Goal: Task Accomplishment & Management: Use online tool/utility

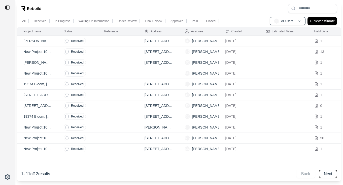
click at [329, 177] on button "Next" at bounding box center [328, 174] width 18 height 8
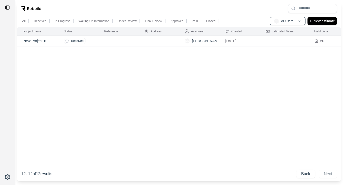
click at [147, 38] on td at bounding box center [158, 41] width 40 height 11
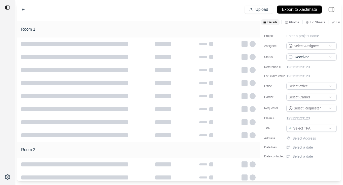
type input "**********"
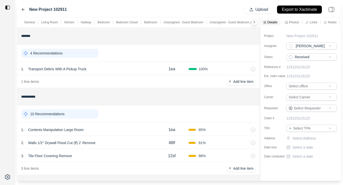
click at [331, 22] on p "Notes" at bounding box center [331, 22] width 9 height 4
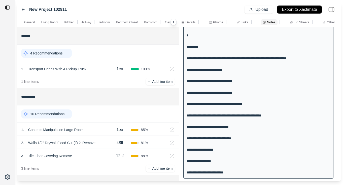
scroll to position [422, 0]
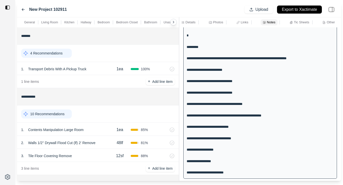
click at [151, 89] on div "**********" at bounding box center [178, 99] width 323 height 164
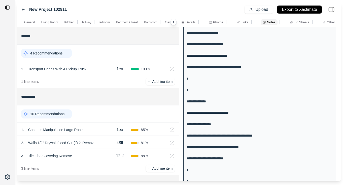
scroll to position [273, 0]
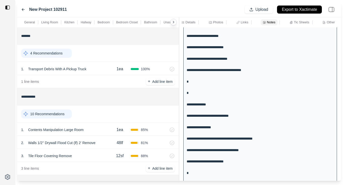
click at [244, 23] on p "Links" at bounding box center [244, 22] width 8 height 4
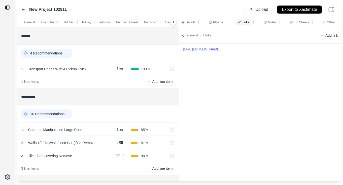
click at [229, 50] on link "[URL][DOMAIN_NAME]" at bounding box center [260, 49] width 154 height 7
click at [21, 9] on icon at bounding box center [23, 10] width 4 height 4
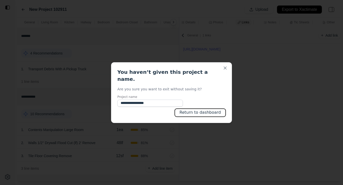
click at [205, 109] on button "Return to dashboard" at bounding box center [200, 113] width 51 height 8
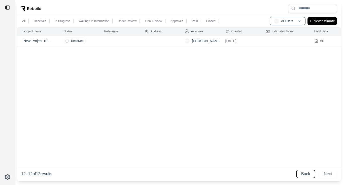
click at [298, 174] on button "Back" at bounding box center [305, 174] width 19 height 8
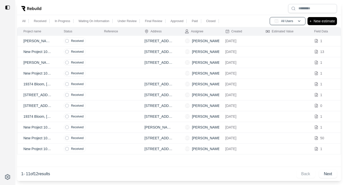
click at [176, 151] on td "[STREET_ADDRESS][PERSON_NAME]" at bounding box center [158, 149] width 40 height 11
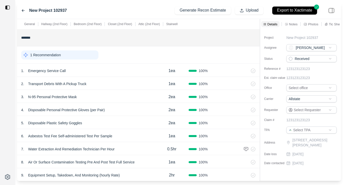
click at [292, 27] on div "Details Notes Photos Tic Sheets Links Other" at bounding box center [300, 24] width 81 height 10
click at [292, 25] on p "Notes" at bounding box center [293, 24] width 9 height 4
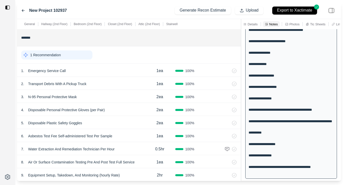
scroll to position [206, 0]
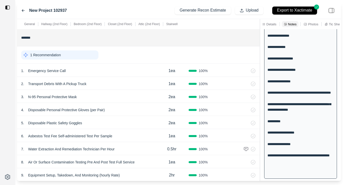
click at [273, 94] on div "**********" at bounding box center [178, 100] width 323 height 162
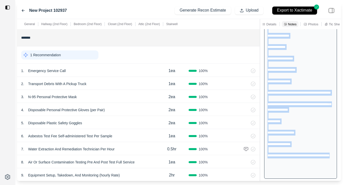
drag, startPoint x: 267, startPoint y: 47, endPoint x: 295, endPoint y: 182, distance: 137.9
click at [295, 182] on div "**********" at bounding box center [171, 92] width 343 height 185
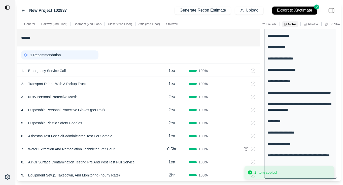
drag, startPoint x: 286, startPoint y: 172, endPoint x: 276, endPoint y: 129, distance: 44.1
click at [276, 166] on li "1 item copied" at bounding box center [289, 172] width 90 height 13
click at [279, 89] on div "**********" at bounding box center [300, 7] width 73 height 344
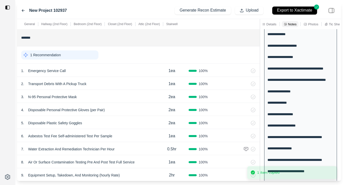
scroll to position [0, 0]
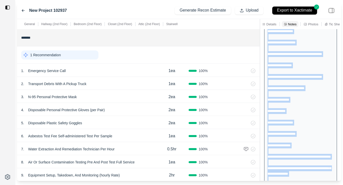
scroll to position [206, 0]
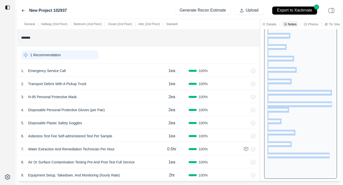
drag, startPoint x: 267, startPoint y: 47, endPoint x: 284, endPoint y: 173, distance: 127.9
click at [284, 173] on div "**********" at bounding box center [300, 7] width 73 height 344
copy div "**********"
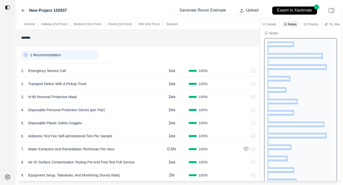
scroll to position [0, 0]
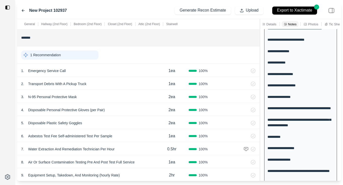
scroll to position [195, 0]
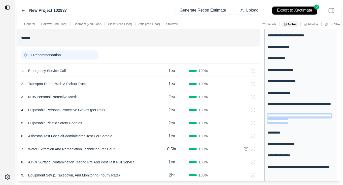
drag, startPoint x: 306, startPoint y: 133, endPoint x: 268, endPoint y: 126, distance: 38.5
click at [268, 126] on div "**********" at bounding box center [300, 18] width 73 height 344
copy div "**********"
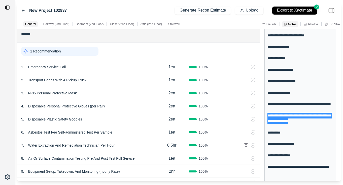
scroll to position [2, 0]
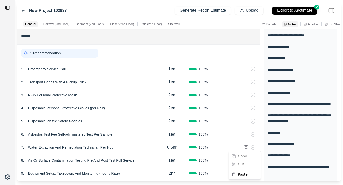
click at [283, 152] on html "**********" at bounding box center [171, 92] width 343 height 185
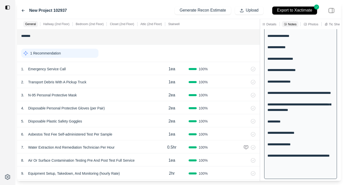
scroll to position [206, 0]
drag, startPoint x: 285, startPoint y: 173, endPoint x: 268, endPoint y: 168, distance: 18.6
click at [268, 168] on div "**********" at bounding box center [300, 7] width 73 height 344
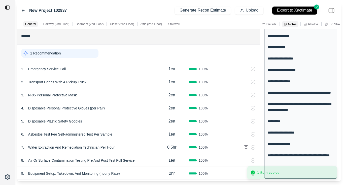
click at [285, 169] on li "1 item copied" at bounding box center [292, 172] width 90 height 13
drag, startPoint x: 284, startPoint y: 174, endPoint x: 269, endPoint y: 167, distance: 16.0
click at [269, 167] on li "1 item copied" at bounding box center [289, 172] width 90 height 13
drag, startPoint x: 268, startPoint y: 167, endPoint x: 286, endPoint y: 173, distance: 18.9
click at [286, 173] on li "1 item copied" at bounding box center [305, 172] width 90 height 13
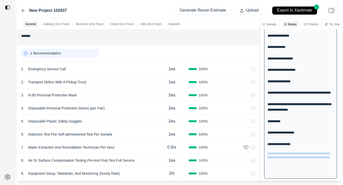
drag, startPoint x: 284, startPoint y: 174, endPoint x: 266, endPoint y: 166, distance: 19.6
click at [266, 166] on div "**********" at bounding box center [300, 7] width 73 height 344
copy div "**********"
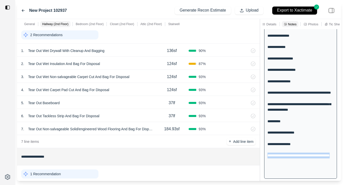
scroll to position [302, 0]
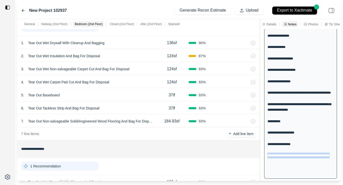
click at [317, 149] on div "**********" at bounding box center [300, 7] width 73 height 344
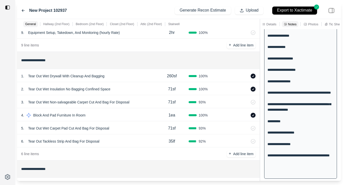
scroll to position [147, 0]
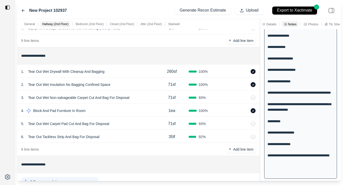
click at [140, 70] on div "1 . Tear Out Wet Drywall With Cleanup And Bagging" at bounding box center [88, 71] width 134 height 7
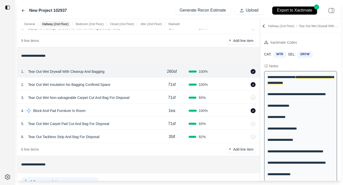
click at [88, 83] on p "Tear Out Wet Insulation No Bagging Confined Space" at bounding box center [69, 84] width 86 height 7
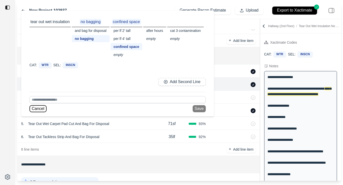
click at [37, 109] on button "Cancel" at bounding box center [37, 108] width 17 height 7
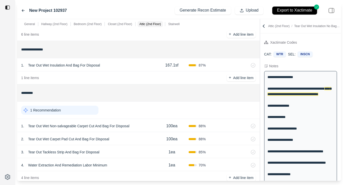
scroll to position [527, 0]
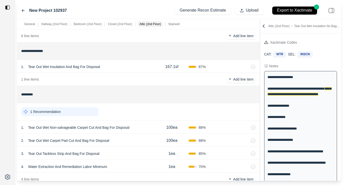
click at [118, 152] on div "3 . Tear Out Tackless Strip And Bag For Disposal" at bounding box center [88, 153] width 134 height 7
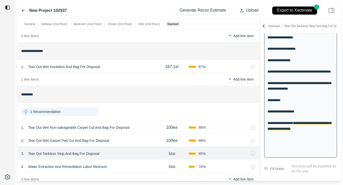
scroll to position [258, 0]
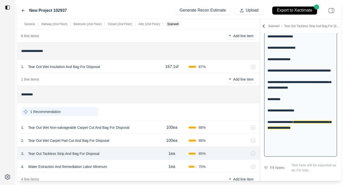
click at [125, 166] on div "4 . Water Extraction And Remediation Labor Minimum" at bounding box center [88, 166] width 134 height 7
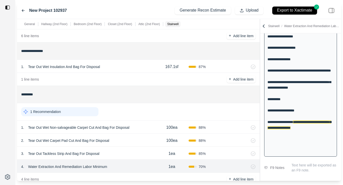
click at [127, 151] on div "3 . Tear Out Tackless Strip And Bag For Disposal" at bounding box center [88, 153] width 134 height 7
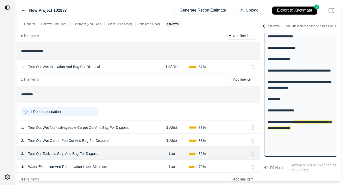
click at [123, 166] on div "4 . Water Extraction And Remediation Labor Minimum" at bounding box center [88, 166] width 134 height 7
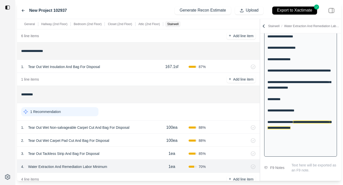
click at [124, 156] on div "3 . Tear Out Tackless Strip And Bag For Disposal" at bounding box center [88, 153] width 134 height 7
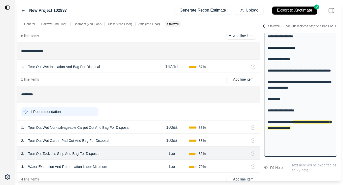
click at [124, 163] on div "4 . Water Extraction And Remediation Labor Minimum 1ea 70 %" at bounding box center [138, 166] width 242 height 13
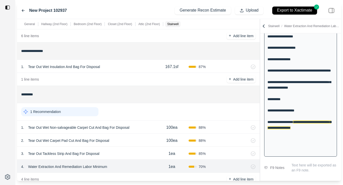
click at [129, 154] on div "3 . Tear Out Tackless Strip And Bag For Disposal" at bounding box center [88, 153] width 134 height 7
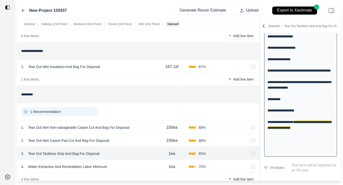
click at [118, 172] on div "4 . Water Extraction And Remediation Labor Minimum 1ea 70 %" at bounding box center [138, 166] width 242 height 13
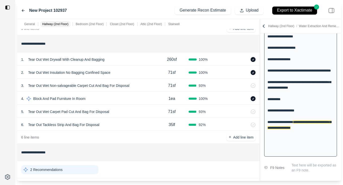
scroll to position [154, 0]
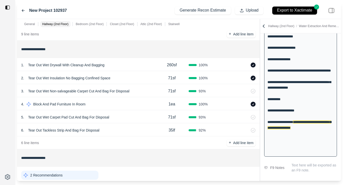
click at [131, 115] on div "5 . Tear Out Wet Carpet Pad Cut And Bag For Disposal" at bounding box center [88, 117] width 134 height 7
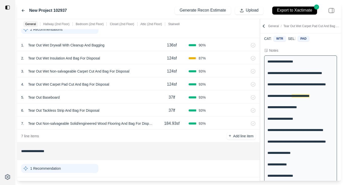
scroll to position [307, 0]
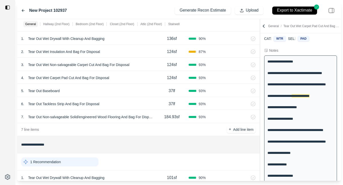
click at [115, 96] on div "5 . Tear Out Baseboard 37lf 93 %" at bounding box center [138, 90] width 242 height 13
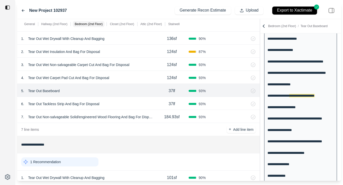
click at [119, 104] on div "6 . Tear Out Tackless Strip And Bag For Disposal" at bounding box center [88, 104] width 134 height 7
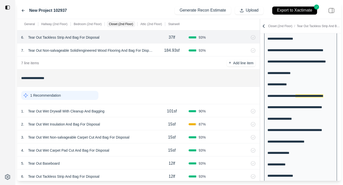
scroll to position [347, 0]
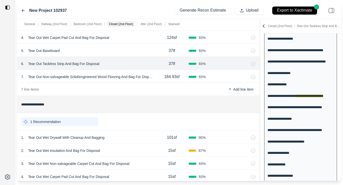
click at [107, 76] on p "Tear Out Non-salvageable Solid/engineered Wood Flooring And Bag For Disposal" at bounding box center [90, 76] width 129 height 7
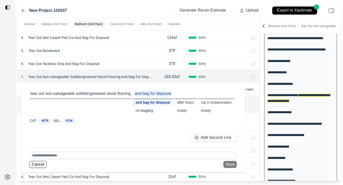
scroll to position [121, 0]
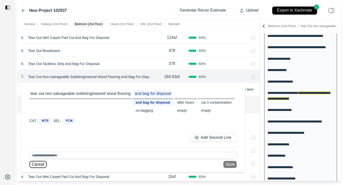
click at [36, 165] on button "Cancel" at bounding box center [37, 164] width 17 height 7
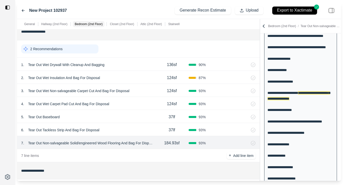
scroll to position [283, 0]
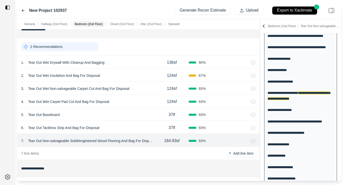
click at [286, 120] on div "**********" at bounding box center [300, 122] width 73 height 344
click at [135, 65] on div "1 . Tear Out Wet Drywall With Cleanup And Bagging" at bounding box center [88, 62] width 134 height 7
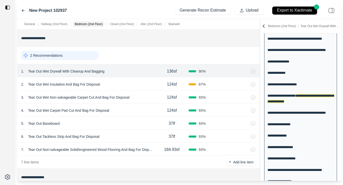
scroll to position [275, 0]
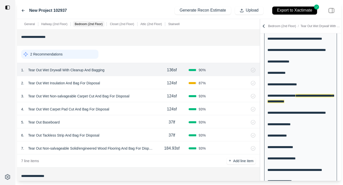
click at [139, 83] on div "2 . Tear Out Wet Insulation And Bag For Disposal" at bounding box center [88, 83] width 134 height 7
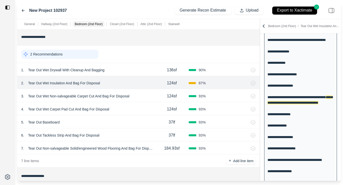
scroll to position [61, 0]
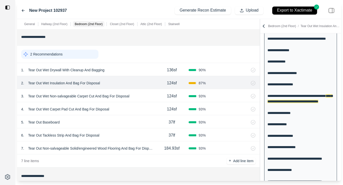
click at [114, 150] on p "Tear Out Non-salvageable Solid/engineered Wood Flooring And Bag For Disposal" at bounding box center [90, 148] width 129 height 7
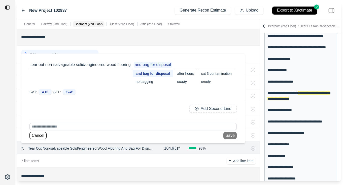
scroll to position [121, 0]
click at [127, 159] on div "7 line items + Add line item" at bounding box center [138, 161] width 242 height 13
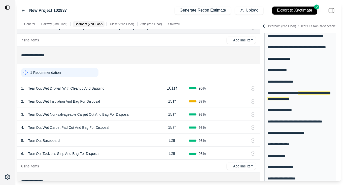
scroll to position [400, 0]
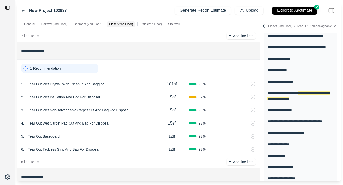
click at [143, 83] on div "1 . Tear Out Wet Drywall With Cleanup And Bagging" at bounding box center [88, 84] width 134 height 7
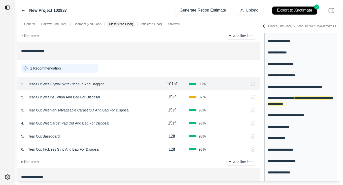
scroll to position [147, 0]
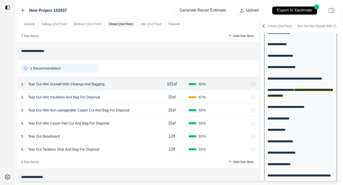
click at [132, 123] on div "4 . Tear Out Wet Carpet Pad Cut And Bag For Disposal" at bounding box center [88, 123] width 134 height 7
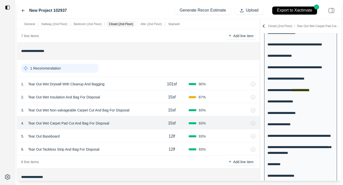
click at [149, 113] on div "3 . Tear Out Wet Non-salvageable Carpet Cut And Bag For Disposal" at bounding box center [88, 110] width 134 height 7
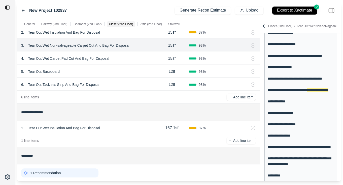
scroll to position [486, 0]
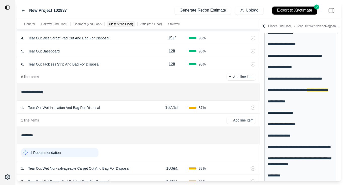
click at [135, 108] on div "1 . Tear Out Wet Insulation And Bag For Disposal" at bounding box center [88, 107] width 134 height 7
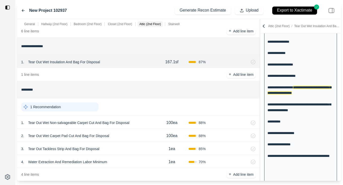
scroll to position [532, 0]
click at [150, 124] on div "1 . Tear Out Wet Non-salvageable Carpet Cut And Bag For Disposal" at bounding box center [88, 122] width 134 height 7
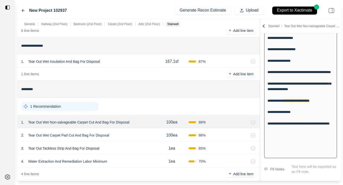
scroll to position [258, 0]
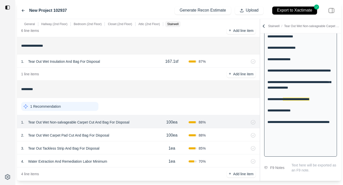
click at [138, 147] on div "3 . Tear Out Tackless Strip And Bag For Disposal" at bounding box center [88, 148] width 134 height 7
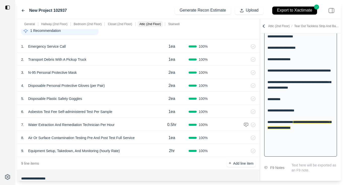
scroll to position [0, 0]
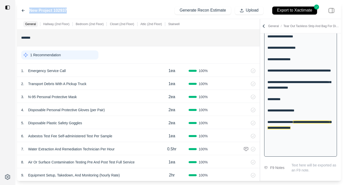
drag, startPoint x: 69, startPoint y: 9, endPoint x: 35, endPoint y: 7, distance: 34.5
click at [35, 7] on div "New Project 102937 Generate Recon Estimate Upload Export to Xactimate" at bounding box center [178, 10] width 323 height 17
click at [83, 13] on div "New Project 102937 Generate Recon Estimate Upload Export to Xactimate" at bounding box center [178, 10] width 323 height 17
click at [23, 10] on icon at bounding box center [23, 10] width 3 height 2
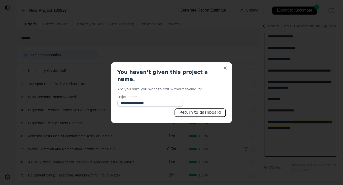
click at [184, 109] on button "Return to dashboard" at bounding box center [200, 113] width 51 height 8
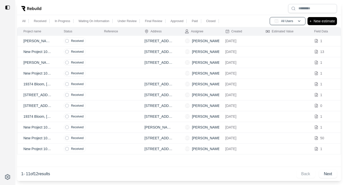
click at [127, 152] on td at bounding box center [118, 149] width 40 height 11
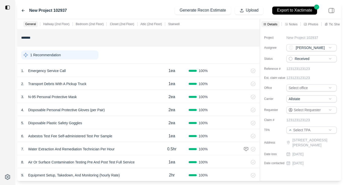
click at [25, 11] on icon at bounding box center [23, 11] width 4 height 4
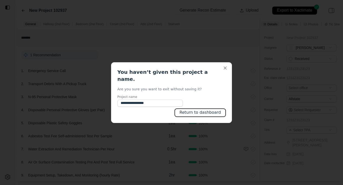
click at [208, 110] on button "Return to dashboard" at bounding box center [200, 113] width 51 height 8
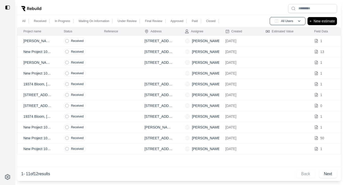
click at [113, 138] on td at bounding box center [118, 138] width 40 height 11
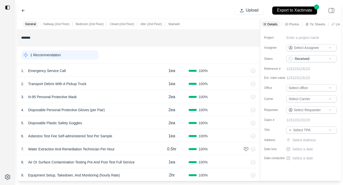
type input "**********"
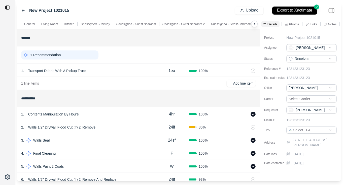
click at [325, 24] on icon at bounding box center [324, 24] width 3 height 3
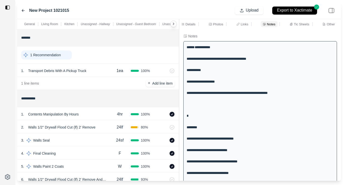
click at [142, 66] on div "**********" at bounding box center [178, 100] width 323 height 162
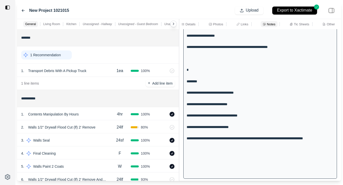
drag, startPoint x: 186, startPoint y: 47, endPoint x: 263, endPoint y: 52, distance: 76.9
click at [263, 52] on div "**********" at bounding box center [260, 87] width 154 height 184
copy div "**********"
click at [201, 67] on div "**********" at bounding box center [260, 87] width 154 height 184
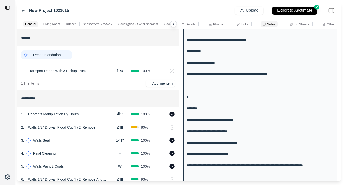
scroll to position [14, 0]
